Goal: Information Seeking & Learning: Learn about a topic

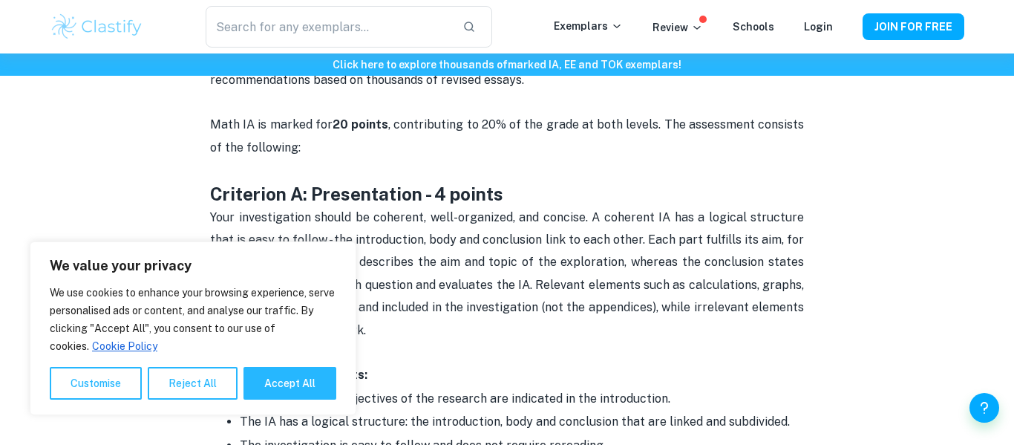
scroll to position [690, 0]
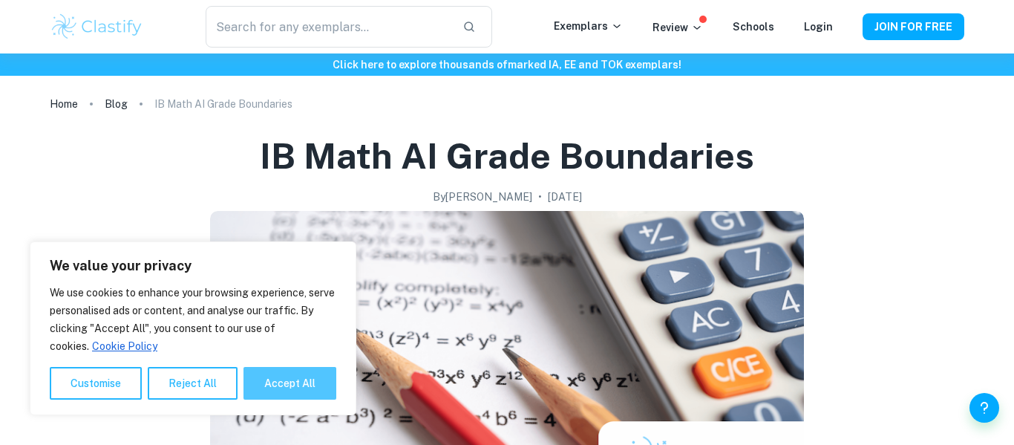
click at [270, 387] on button "Accept All" at bounding box center [289, 383] width 93 height 33
checkbox input "true"
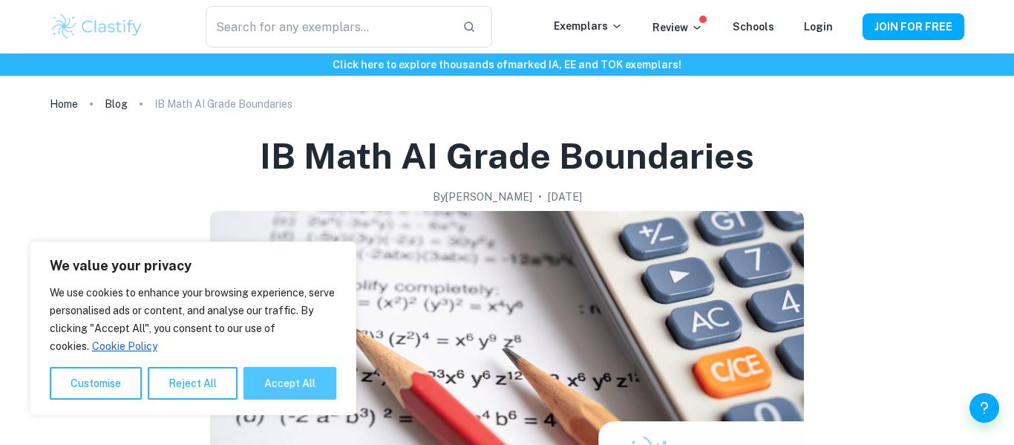
checkbox input "true"
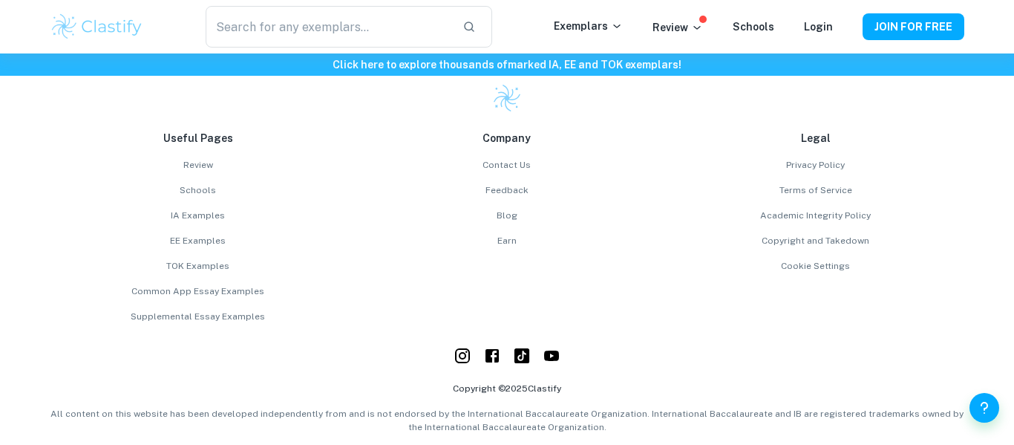
scroll to position [2105, 0]
